Goal: Use online tool/utility: Utilize a website feature to perform a specific function

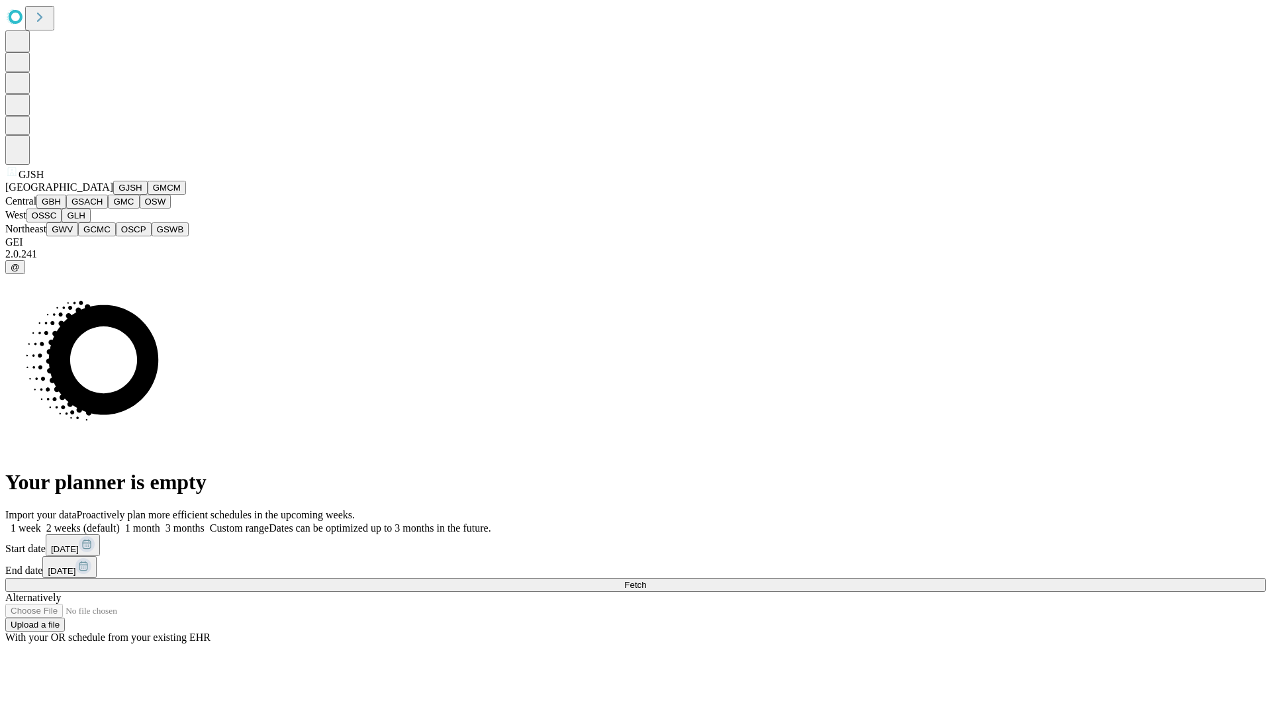
click at [113, 195] on button "GJSH" at bounding box center [130, 188] width 34 height 14
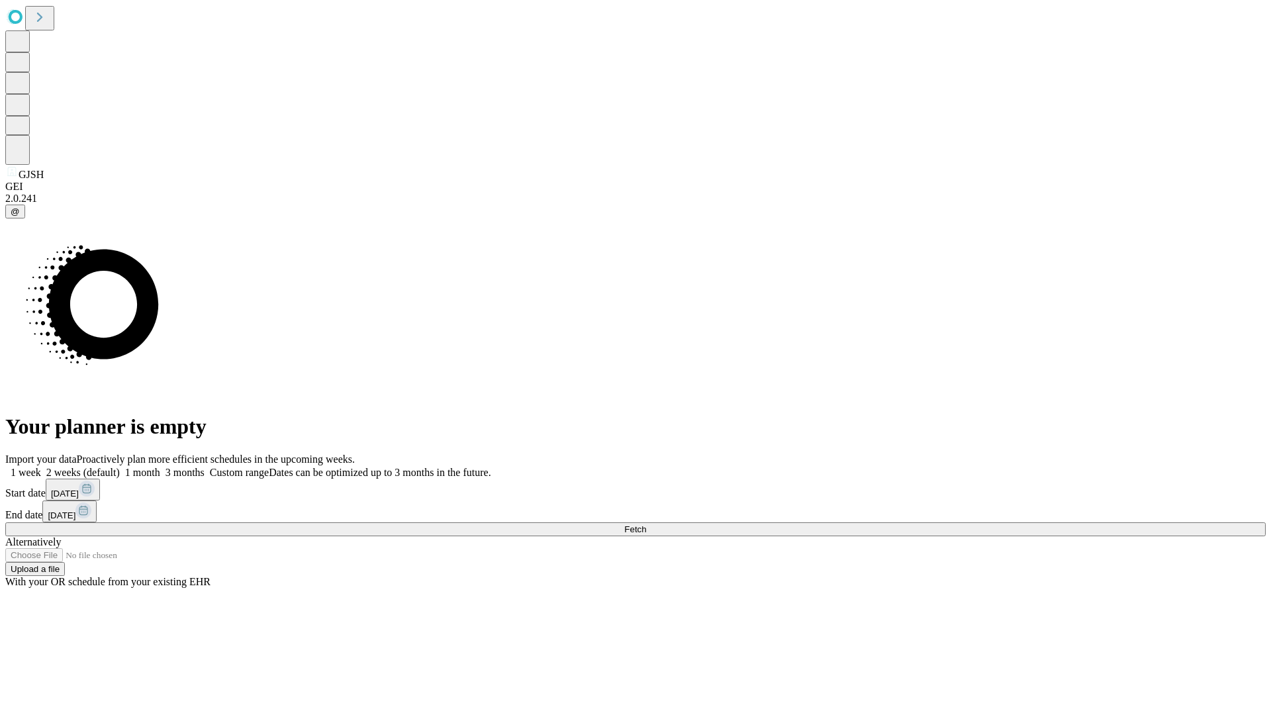
click at [120, 467] on label "2 weeks (default)" at bounding box center [80, 472] width 79 height 11
click at [646, 524] on span "Fetch" at bounding box center [635, 529] width 22 height 10
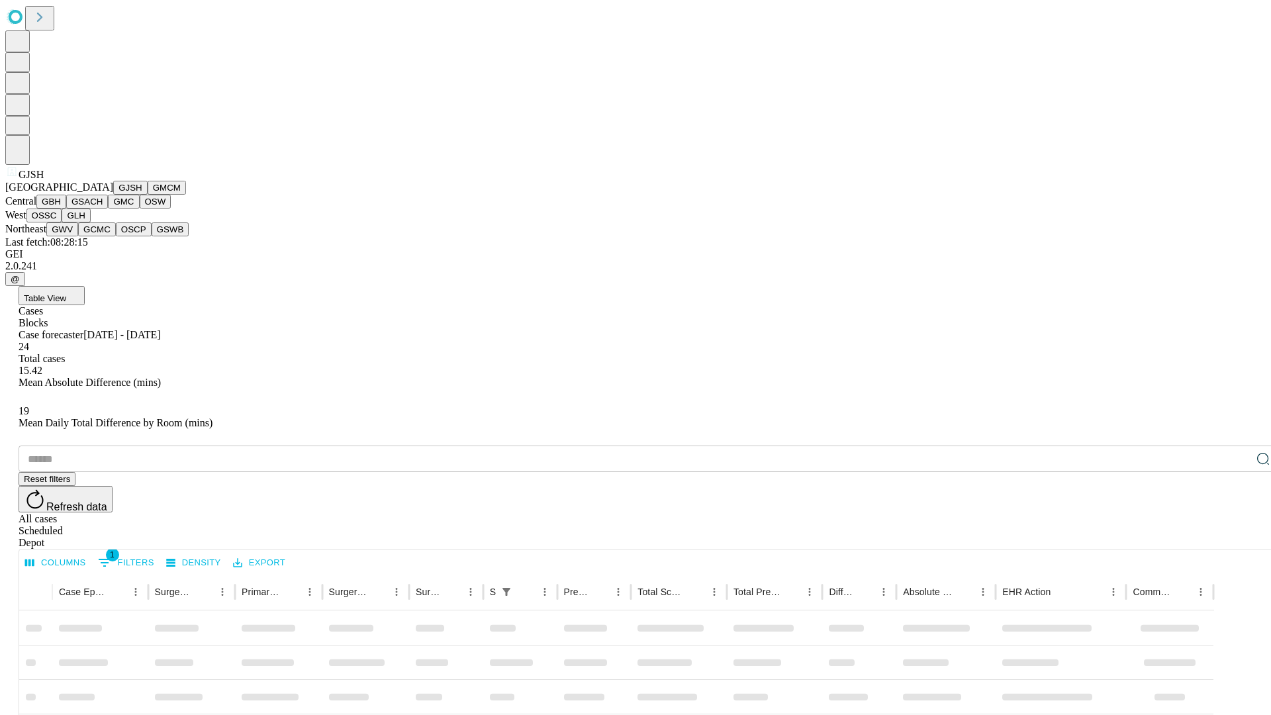
click at [148, 195] on button "GMCM" at bounding box center [167, 188] width 38 height 14
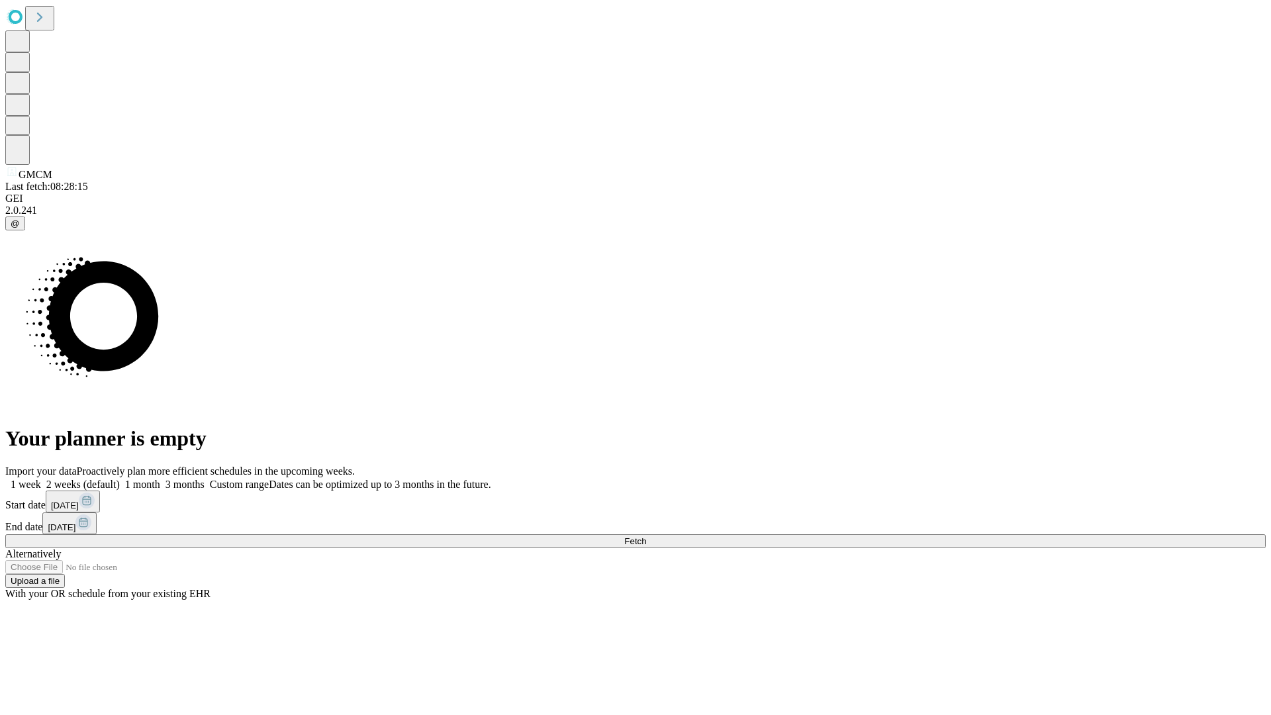
click at [120, 479] on label "2 weeks (default)" at bounding box center [80, 484] width 79 height 11
click at [646, 536] on span "Fetch" at bounding box center [635, 541] width 22 height 10
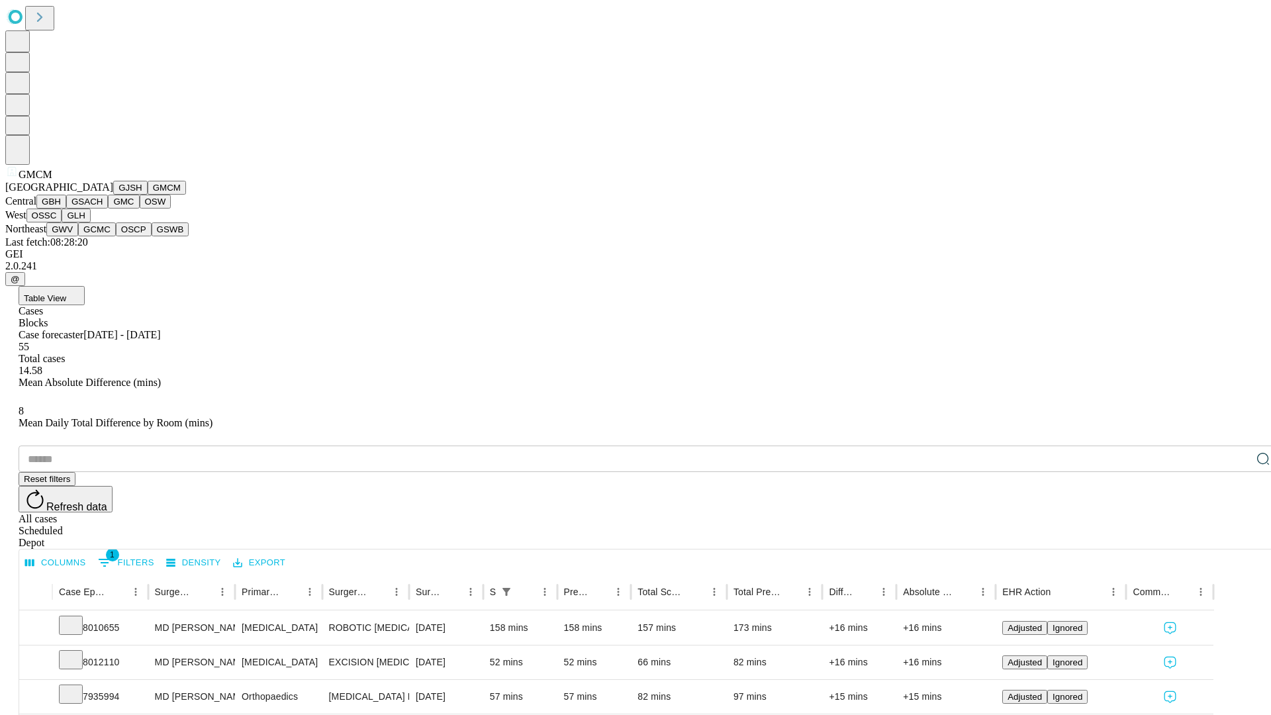
click at [66, 208] on button "GBH" at bounding box center [51, 202] width 30 height 14
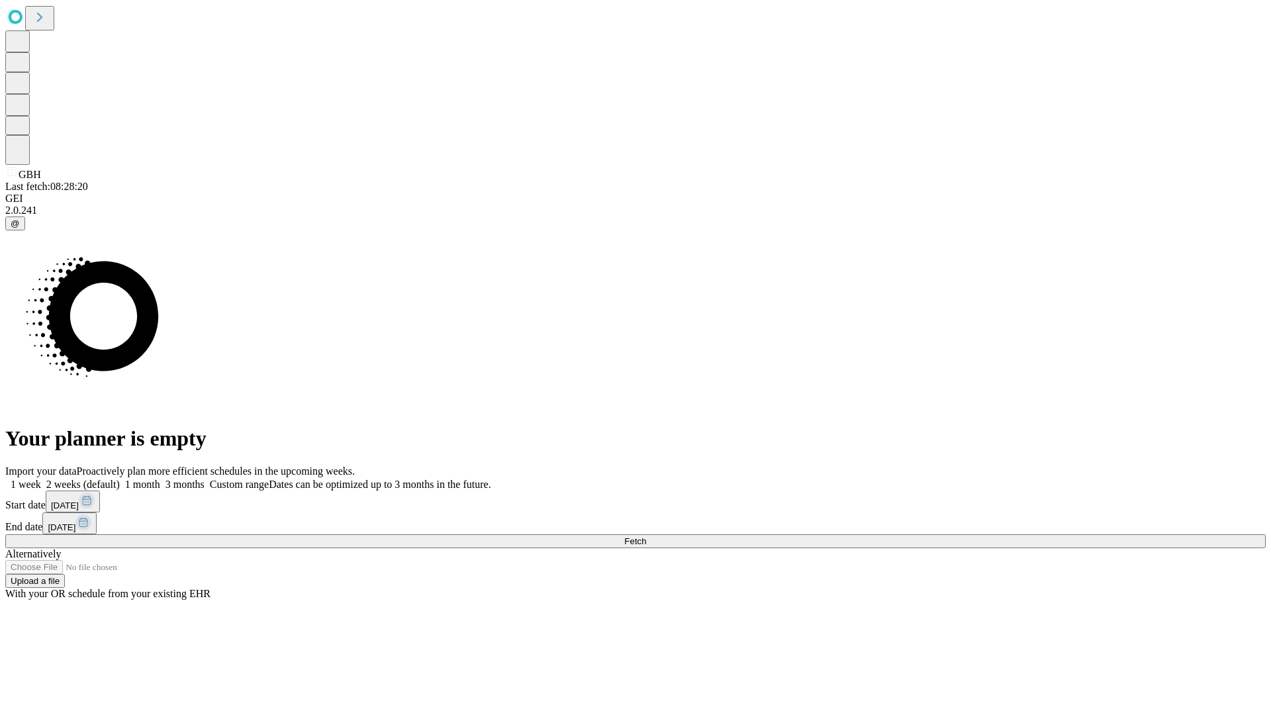
click at [120, 479] on label "2 weeks (default)" at bounding box center [80, 484] width 79 height 11
click at [646, 536] on span "Fetch" at bounding box center [635, 541] width 22 height 10
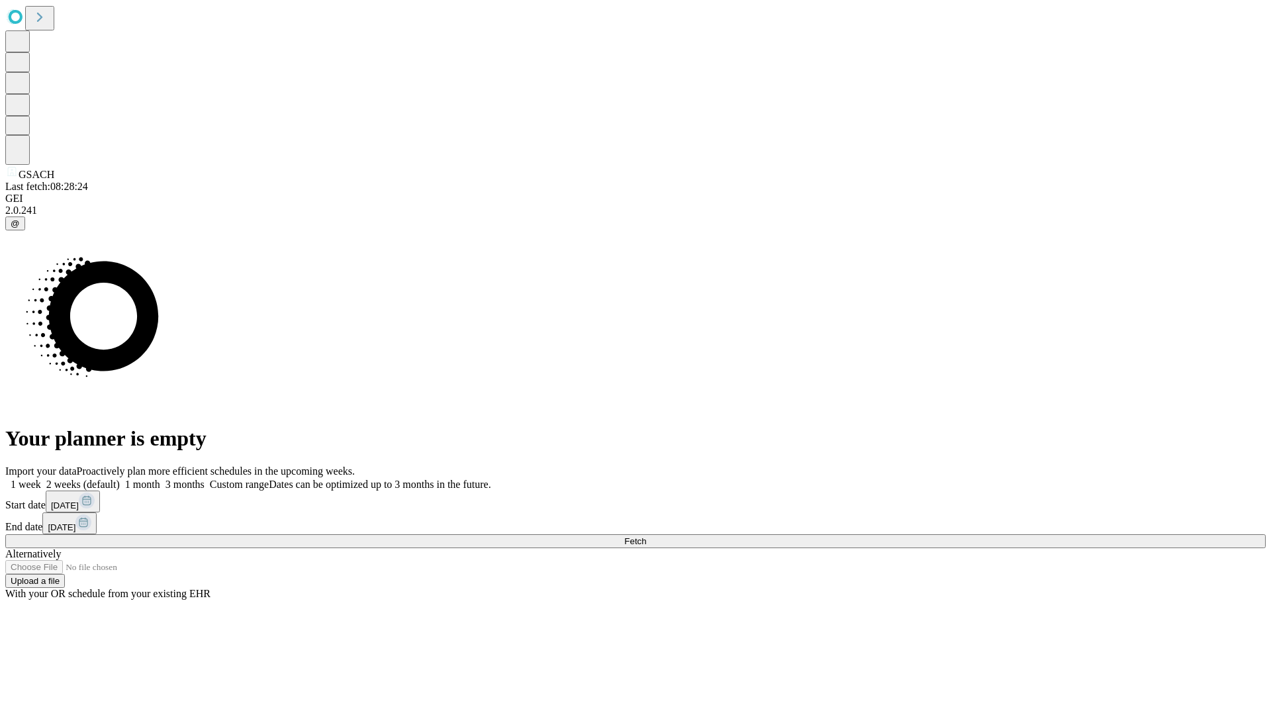
click at [120, 479] on label "2 weeks (default)" at bounding box center [80, 484] width 79 height 11
click at [646, 536] on span "Fetch" at bounding box center [635, 541] width 22 height 10
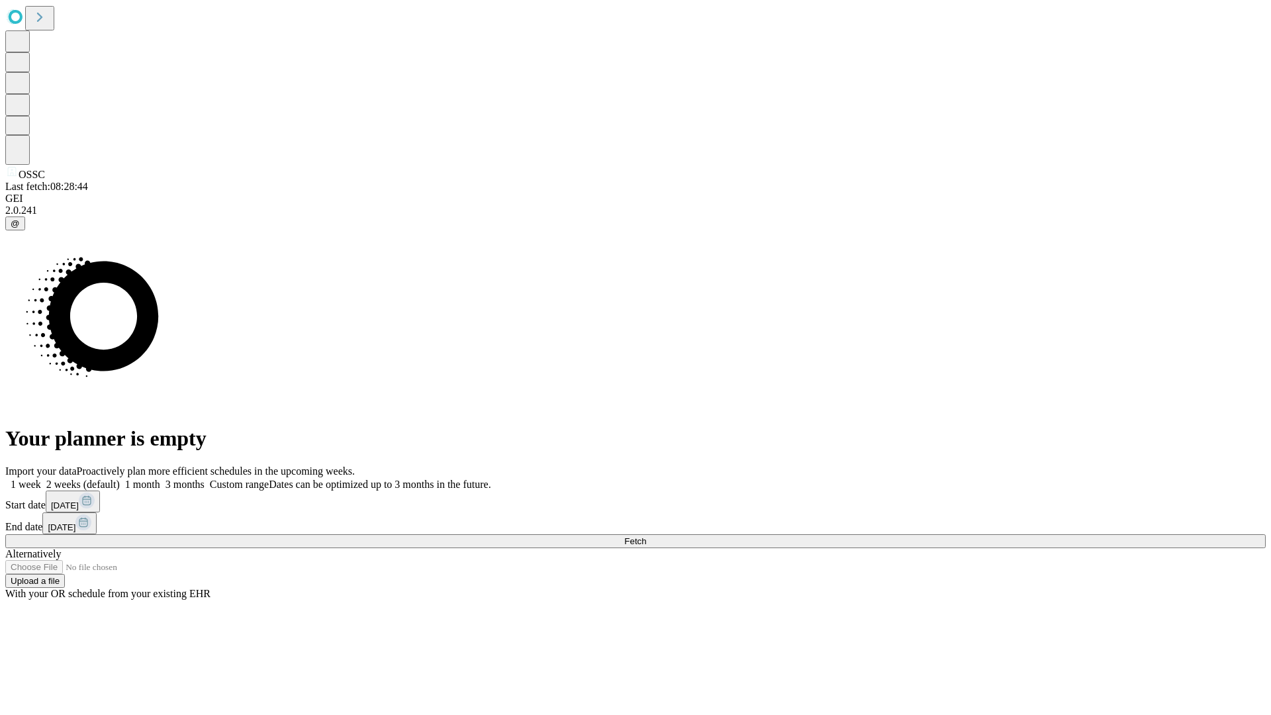
click at [120, 479] on label "2 weeks (default)" at bounding box center [80, 484] width 79 height 11
click at [646, 536] on span "Fetch" at bounding box center [635, 541] width 22 height 10
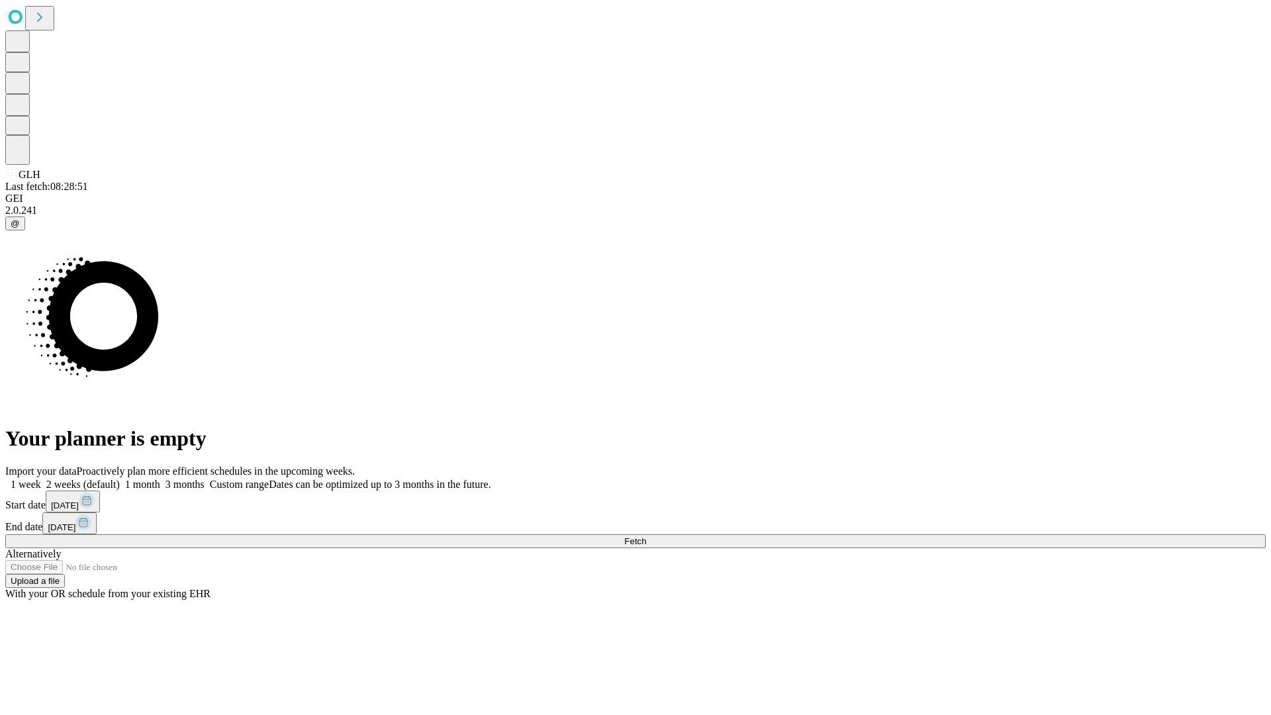
click at [120, 479] on label "2 weeks (default)" at bounding box center [80, 484] width 79 height 11
click at [646, 536] on span "Fetch" at bounding box center [635, 541] width 22 height 10
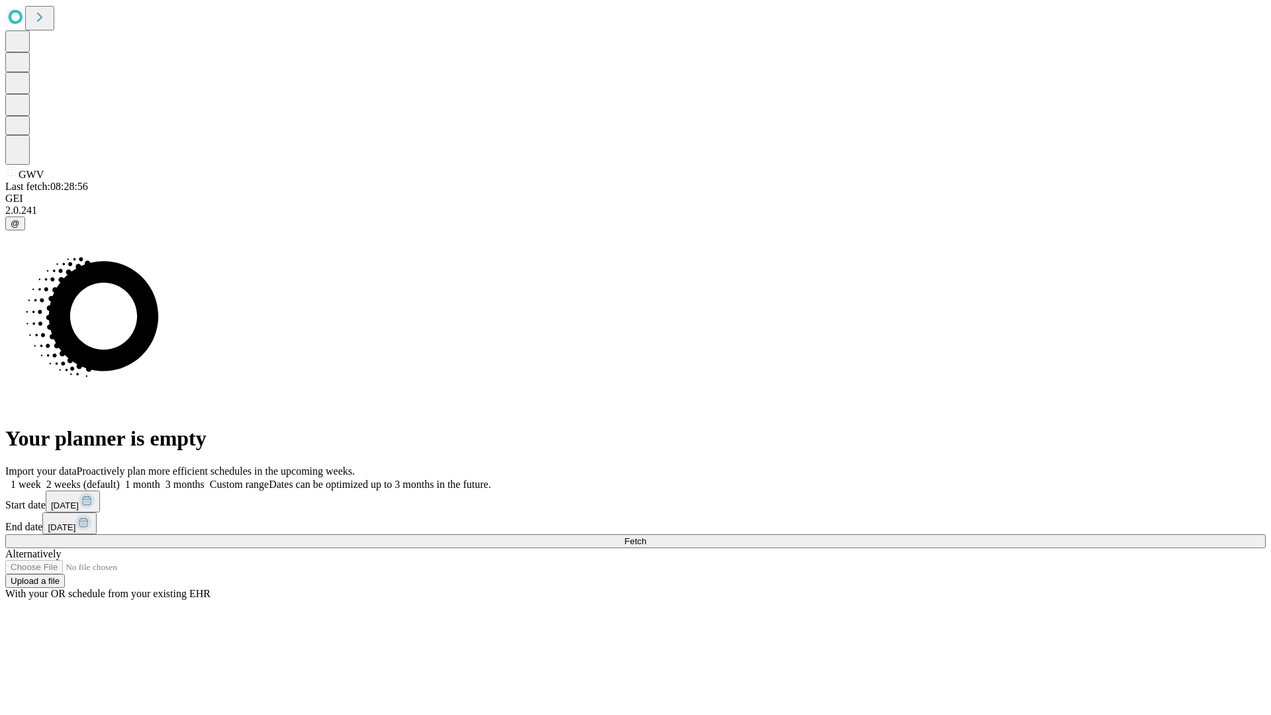
click at [120, 479] on label "2 weeks (default)" at bounding box center [80, 484] width 79 height 11
click at [646, 536] on span "Fetch" at bounding box center [635, 541] width 22 height 10
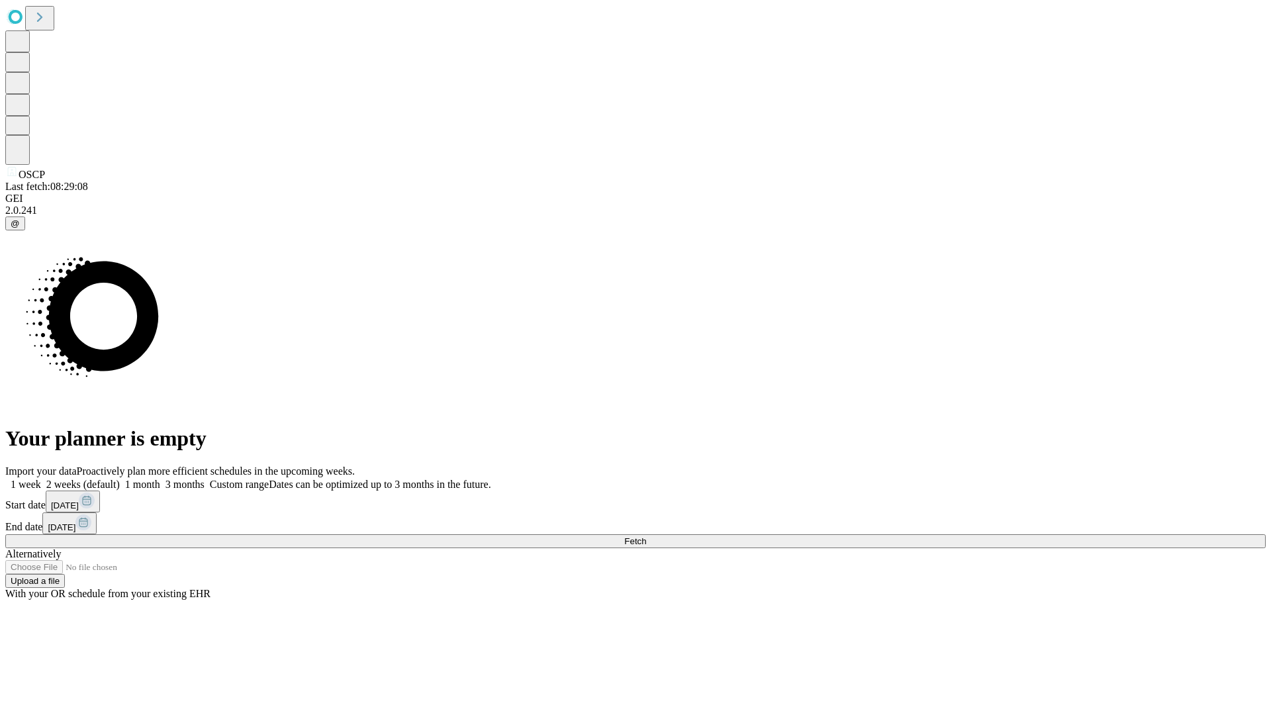
click at [120, 479] on label "2 weeks (default)" at bounding box center [80, 484] width 79 height 11
click at [646, 536] on span "Fetch" at bounding box center [635, 541] width 22 height 10
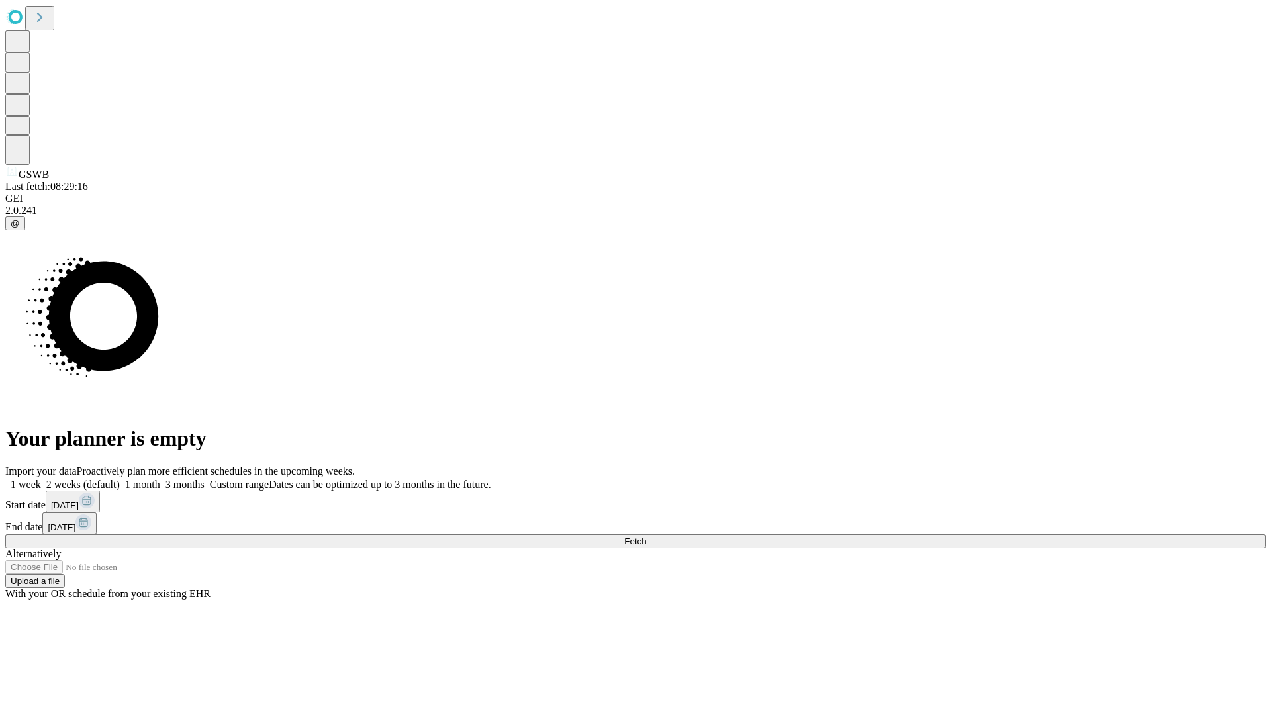
click at [120, 479] on label "2 weeks (default)" at bounding box center [80, 484] width 79 height 11
click at [646, 536] on span "Fetch" at bounding box center [635, 541] width 22 height 10
